Goal: Information Seeking & Learning: Compare options

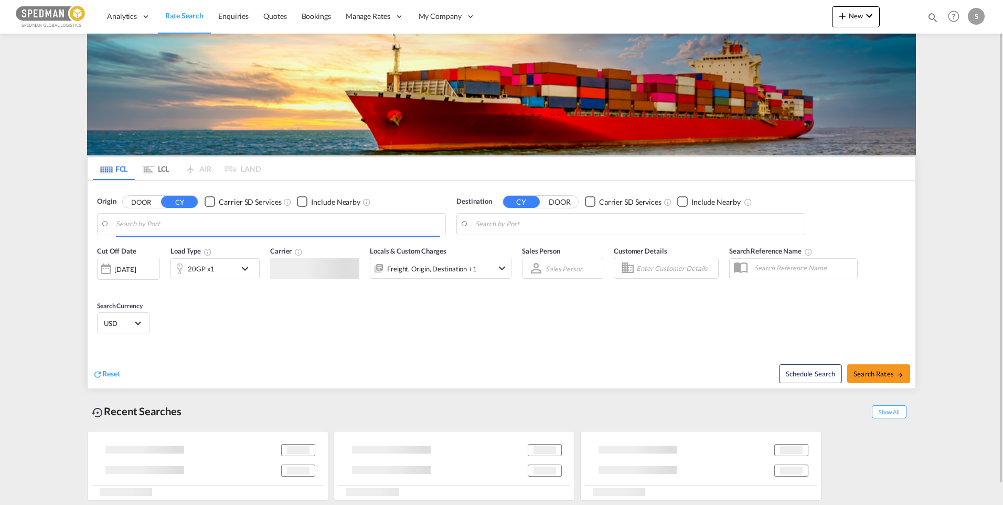
click at [182, 222] on body "Analytics Dashboard Rate Search Enquiries Quotes Bookings" at bounding box center [501, 252] width 1003 height 505
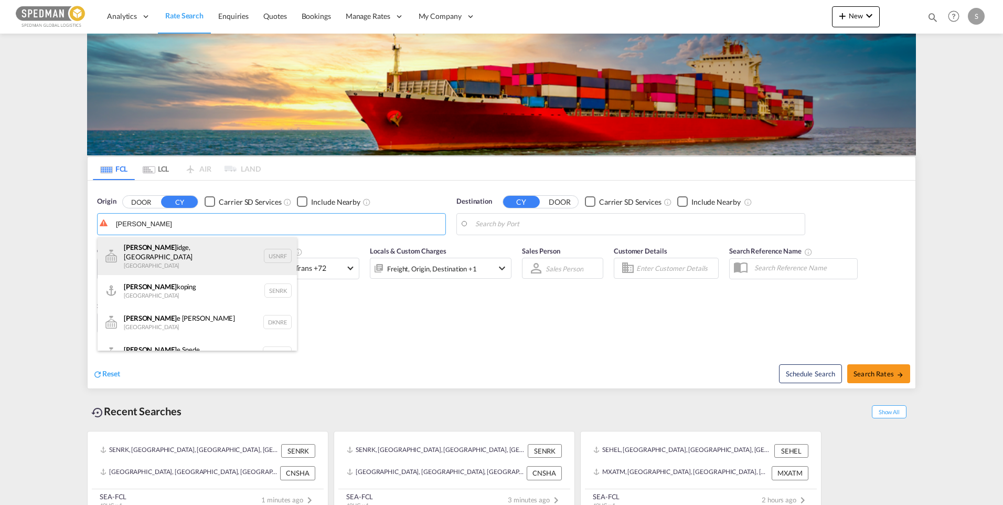
click at [159, 258] on div "Norr idge, IL United States USNRF" at bounding box center [197, 256] width 199 height 38
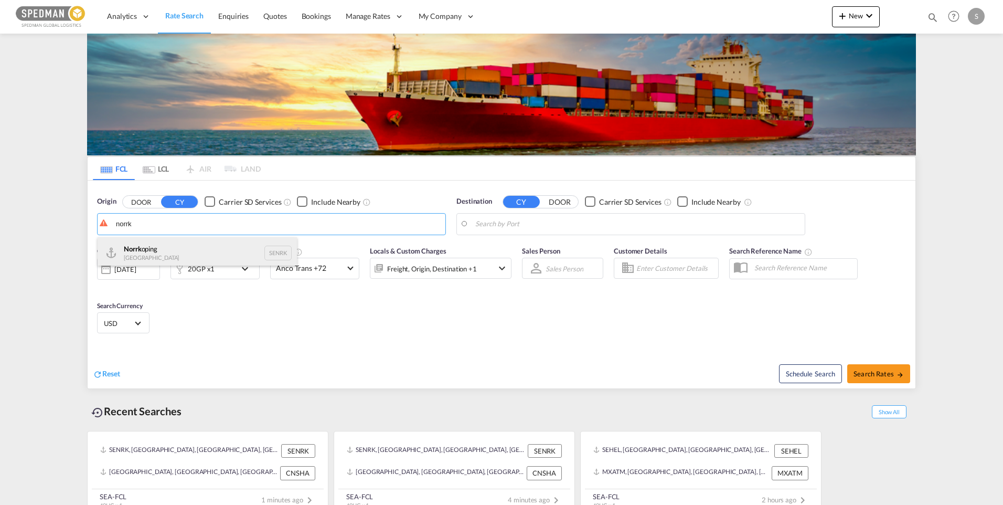
click at [172, 259] on div "Norrk oping Sweden SENRK" at bounding box center [197, 252] width 199 height 31
type input "Norrkoping, SENRK"
click at [563, 223] on body "Analytics Dashboard Rate Search Enquiries Quotes Bookings" at bounding box center [501, 252] width 1003 height 505
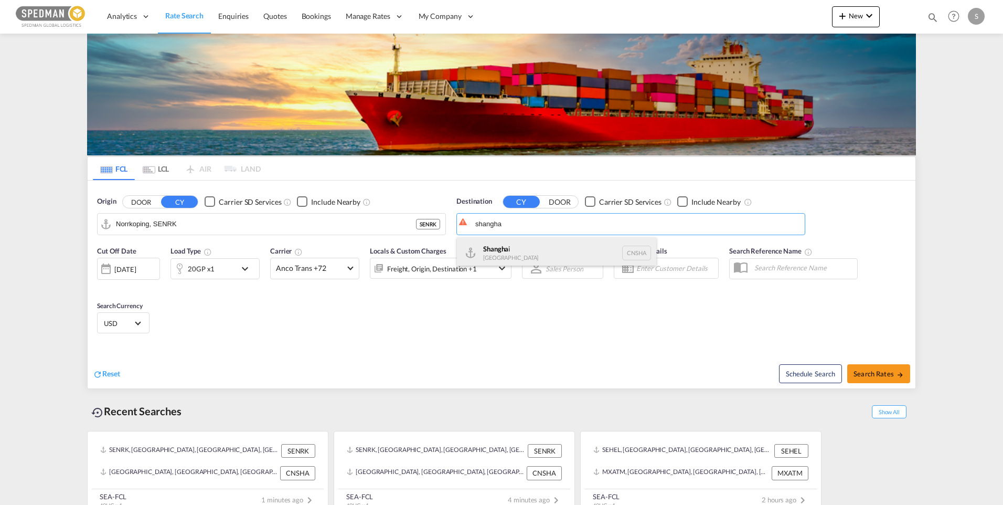
click at [515, 248] on div "Shangha i China CNSHA" at bounding box center [556, 252] width 199 height 31
type input "Shanghai, CNSHA"
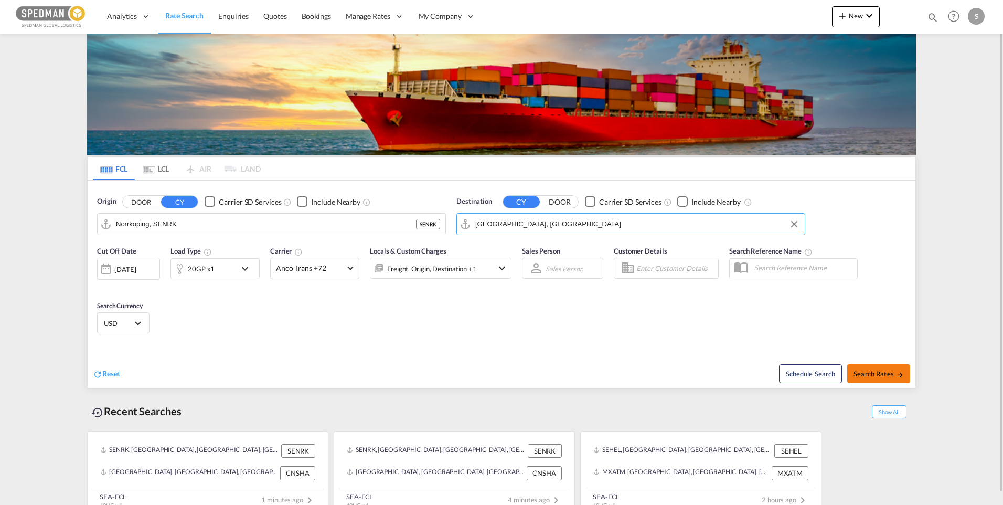
click at [871, 378] on button "Search Rates" at bounding box center [878, 373] width 63 height 19
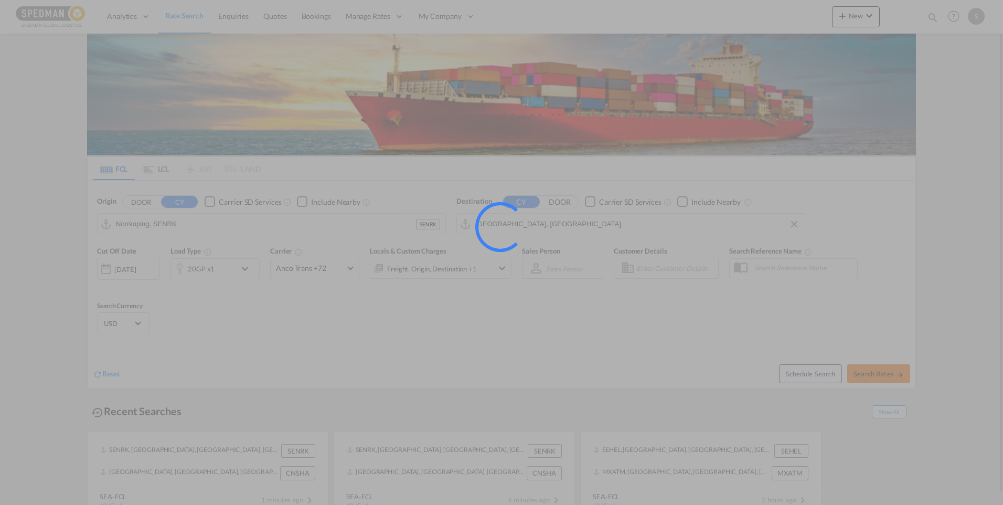
type input "SENRK to CNSHA / 4 Sep 2025"
